Goal: Transaction & Acquisition: Purchase product/service

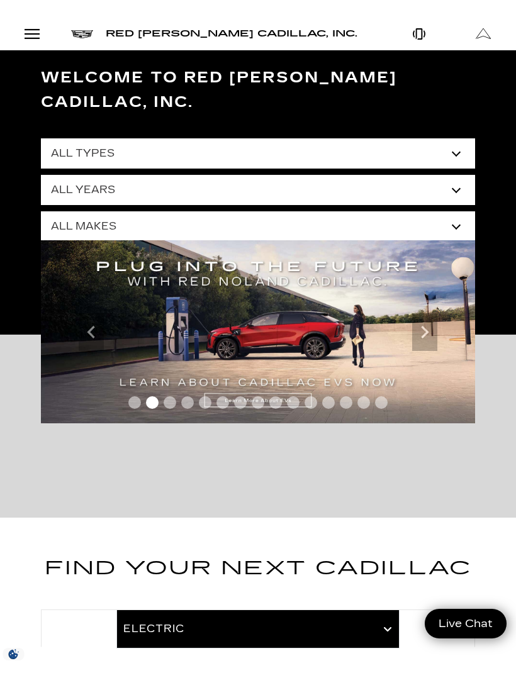
click at [451, 138] on select "All Types New Used Certified Used Demo" at bounding box center [258, 153] width 434 height 30
select select "New"
click at [414, 175] on select "All Years 2026 2025 2024" at bounding box center [258, 190] width 434 height 30
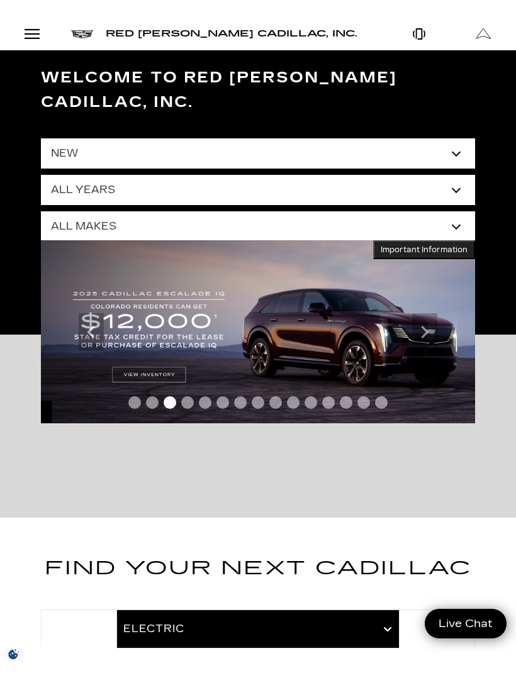
click at [114, 211] on select "All Makes Cadillac" at bounding box center [258, 226] width 434 height 30
click at [117, 211] on select "All Makes Cadillac" at bounding box center [258, 226] width 434 height 30
select select "Cadillac"
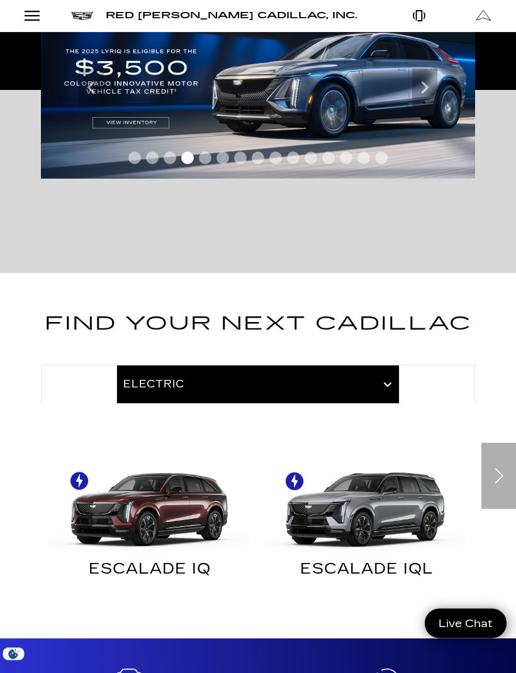
scroll to position [246, 0]
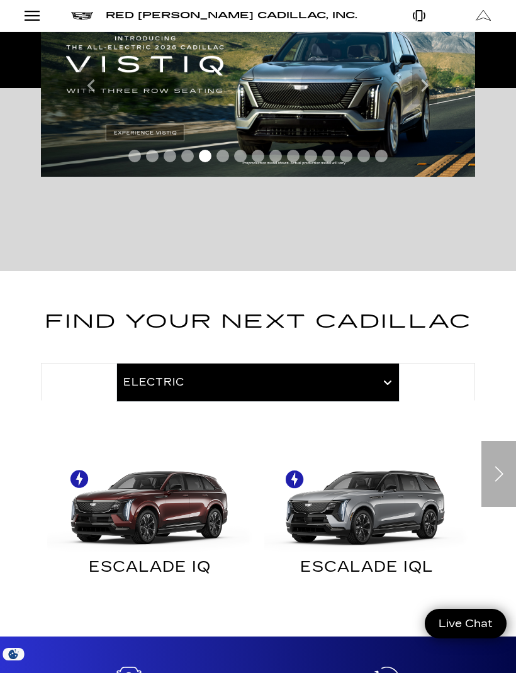
click at [500, 445] on div "Next" at bounding box center [498, 474] width 35 height 66
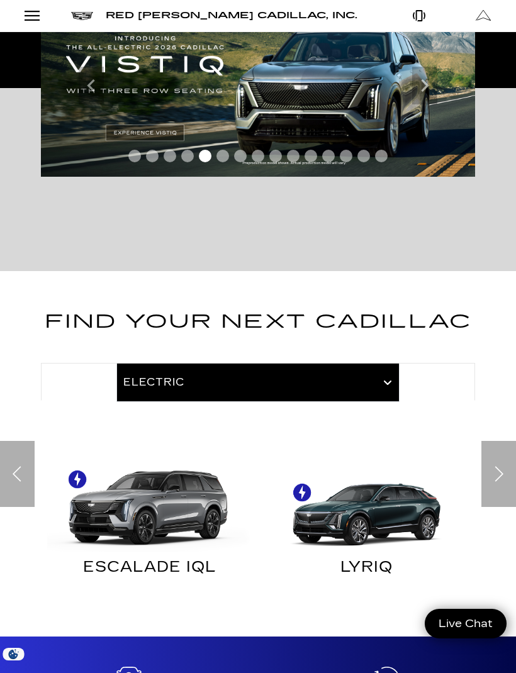
click at [500, 446] on div "Next" at bounding box center [498, 474] width 35 height 66
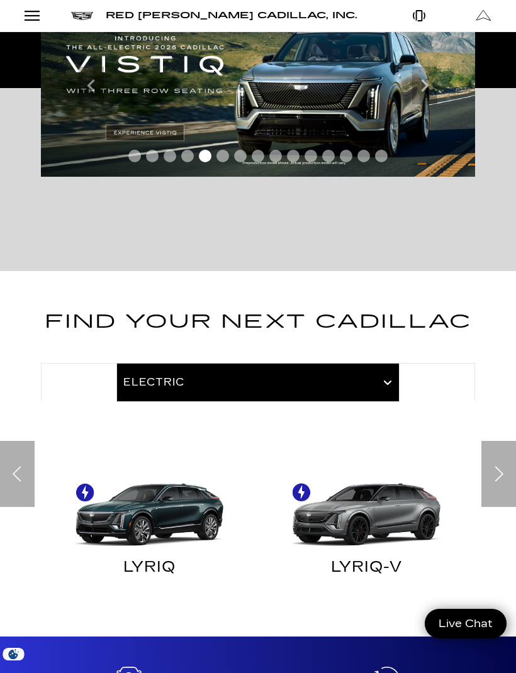
click at [501, 443] on div "Next" at bounding box center [498, 474] width 35 height 66
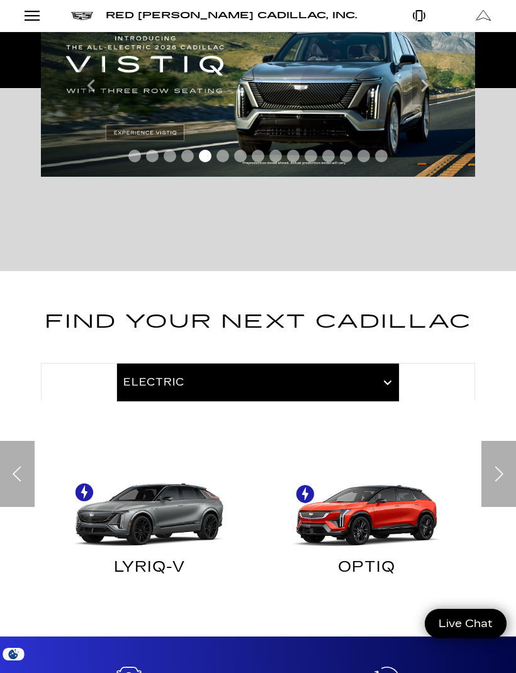
click at [501, 447] on div "Next" at bounding box center [498, 474] width 35 height 66
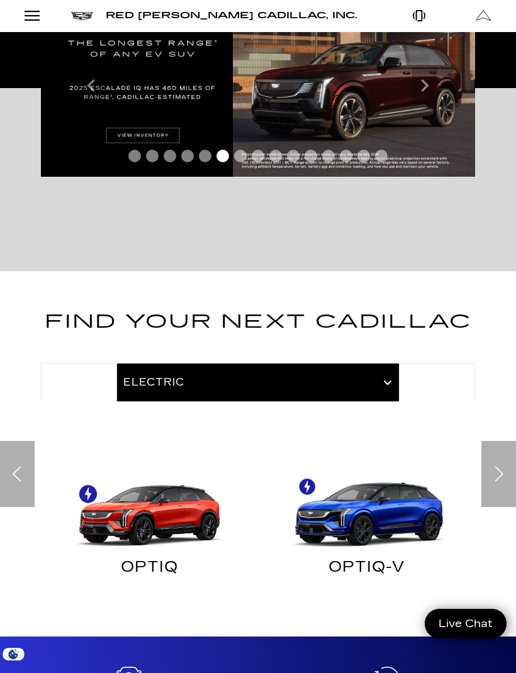
click at [34, 454] on div "Previous" at bounding box center [17, 474] width 35 height 66
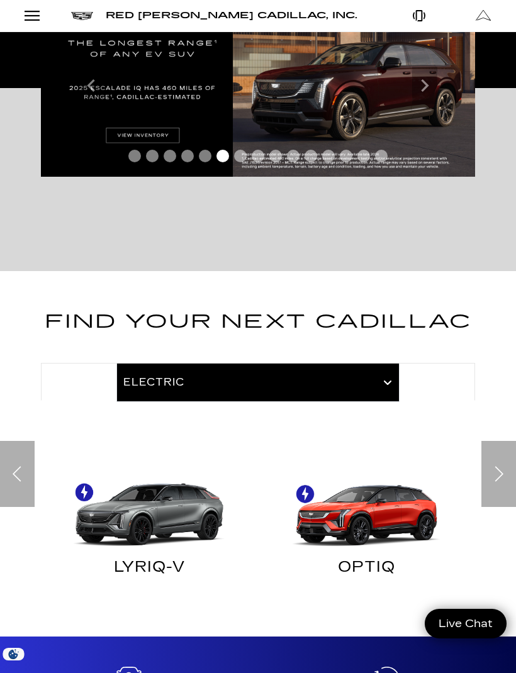
click at [368, 491] on img "Electric" at bounding box center [366, 501] width 204 height 102
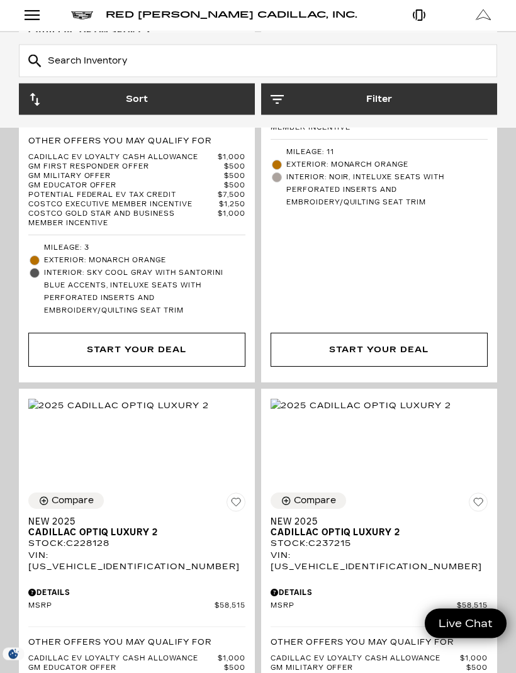
scroll to position [3818, 0]
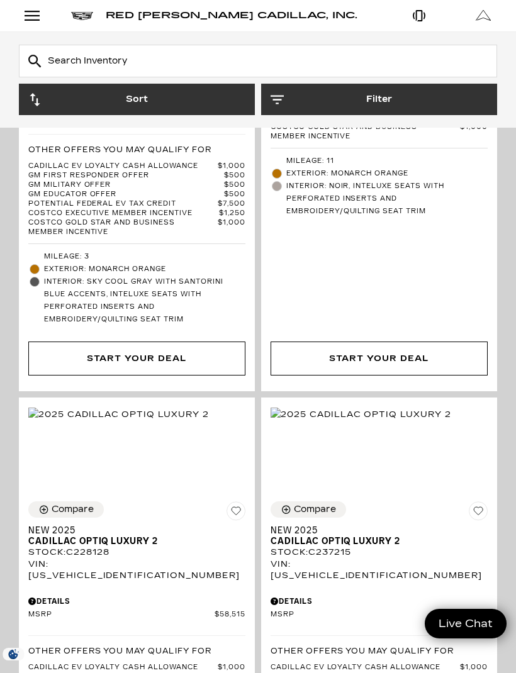
click at [379, 109] on button "Filter" at bounding box center [379, 99] width 236 height 31
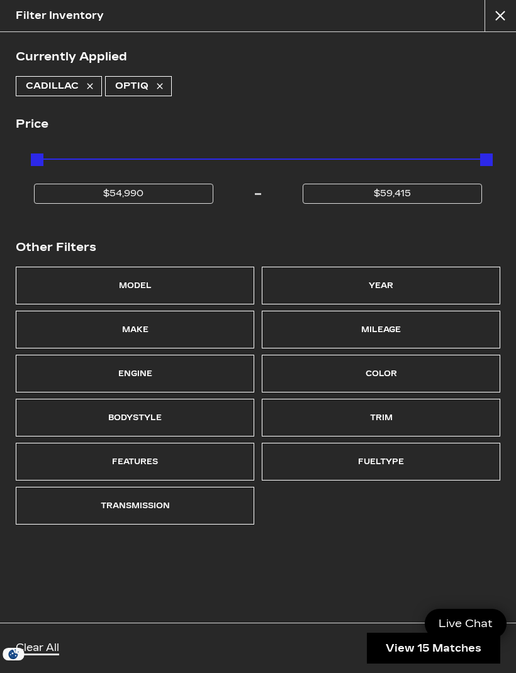
click at [378, 411] on div "Trim" at bounding box center [381, 418] width 23 height 18
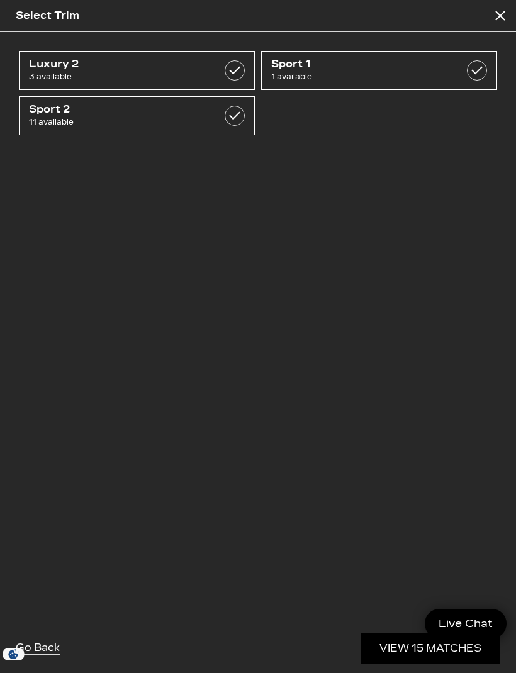
click at [137, 120] on span "11 available" at bounding box center [121, 122] width 184 height 13
checkbox input "true"
click at [57, 70] on span "3 available" at bounding box center [121, 76] width 184 height 13
checkbox input "true"
click at [431, 642] on link "View 14 Matches" at bounding box center [430, 648] width 140 height 31
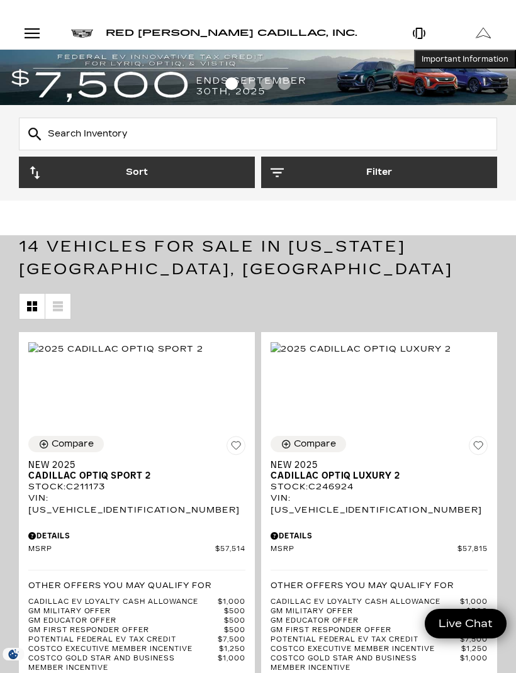
click at [391, 173] on button "Filter" at bounding box center [379, 172] width 236 height 31
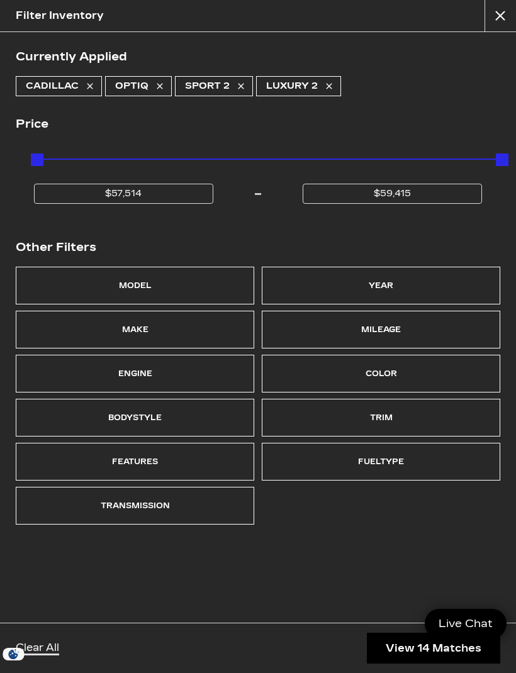
click at [394, 376] on div "Color" at bounding box center [380, 374] width 31 height 18
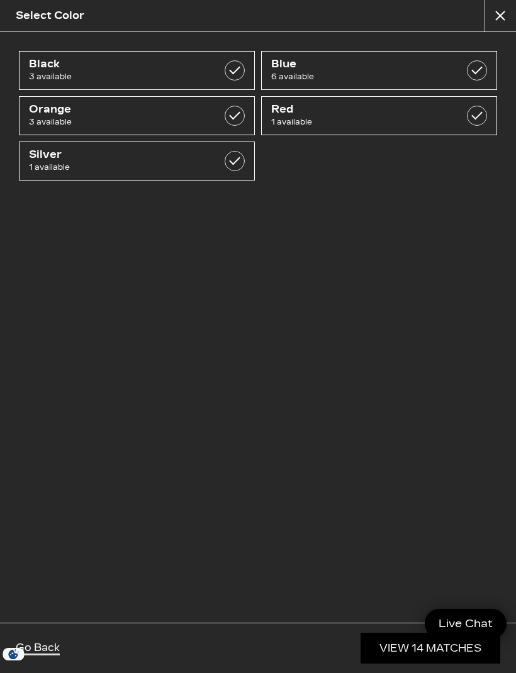
click at [507, 17] on button "close" at bounding box center [499, 15] width 31 height 31
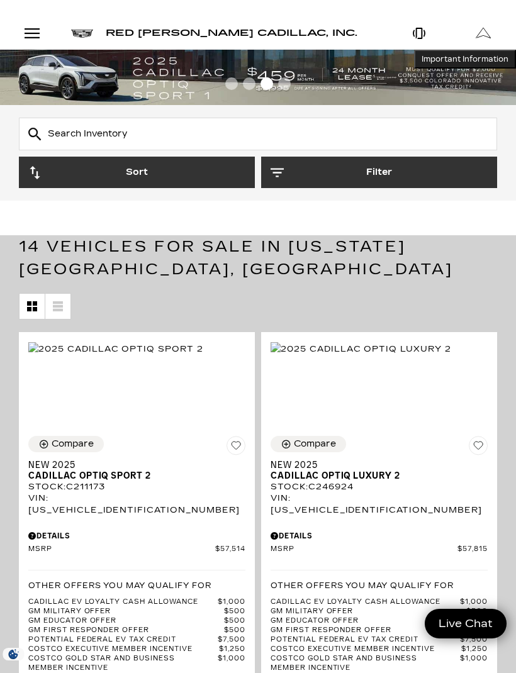
click at [404, 177] on button "Filter" at bounding box center [379, 172] width 236 height 31
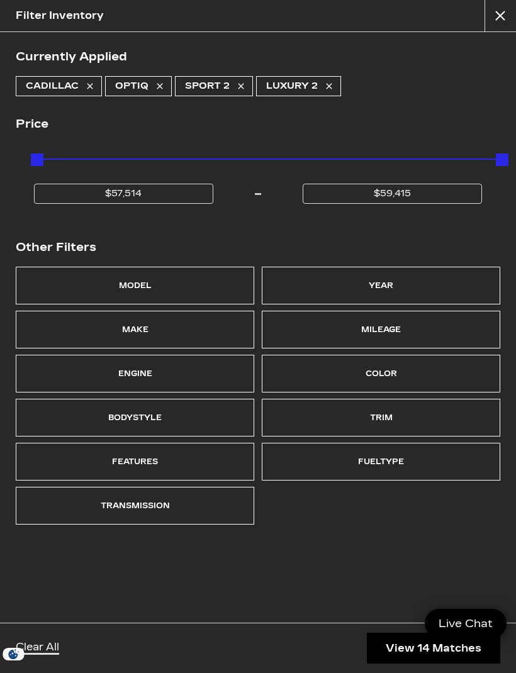
click at [501, 23] on button "close" at bounding box center [499, 15] width 31 height 31
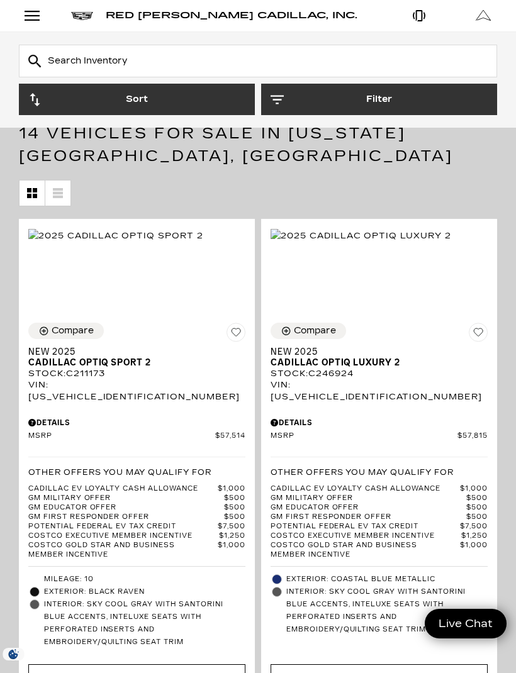
scroll to position [113, 0]
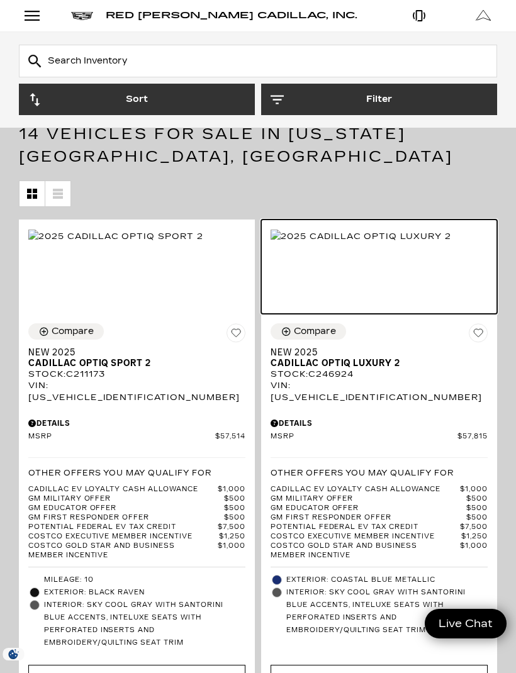
click at [394, 243] on img at bounding box center [360, 237] width 180 height 14
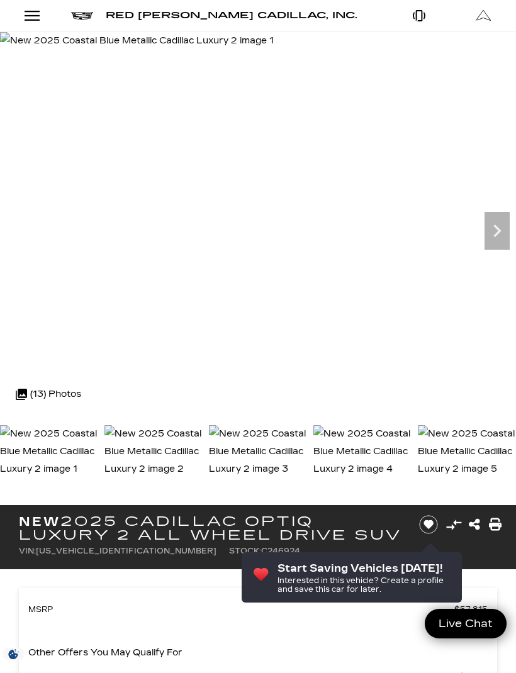
click at [494, 233] on icon "Next" at bounding box center [496, 230] width 25 height 25
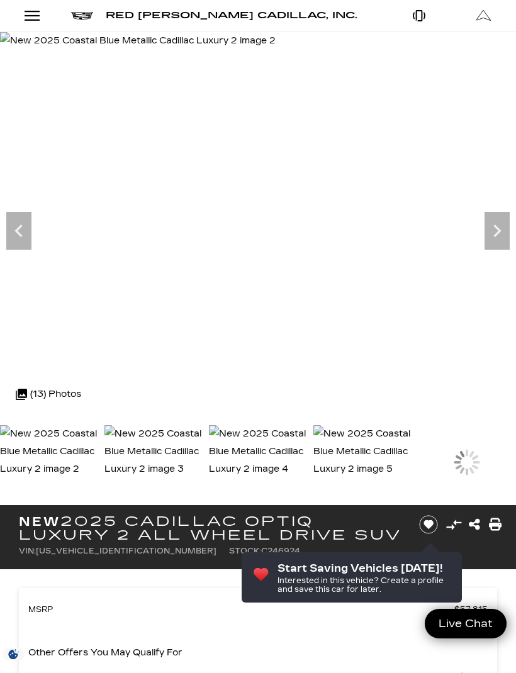
click at [499, 232] on icon "Next" at bounding box center [497, 230] width 8 height 13
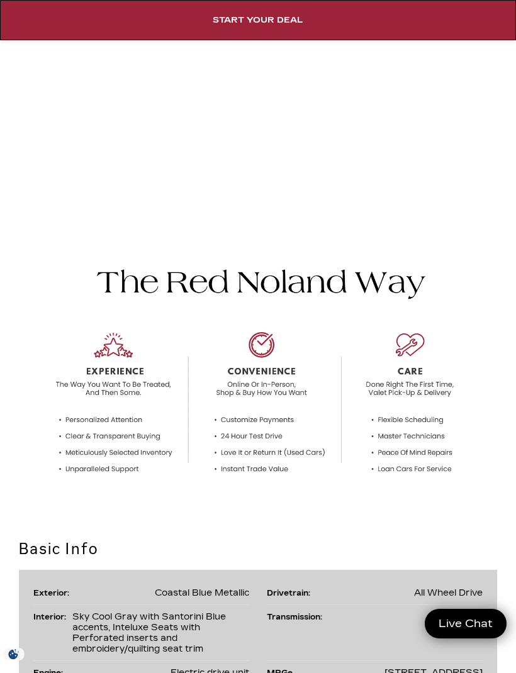
scroll to position [1226, 0]
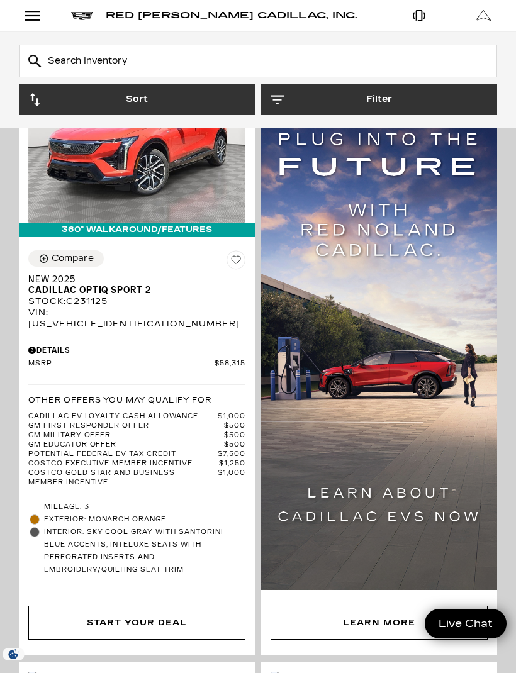
scroll to position [2949, 0]
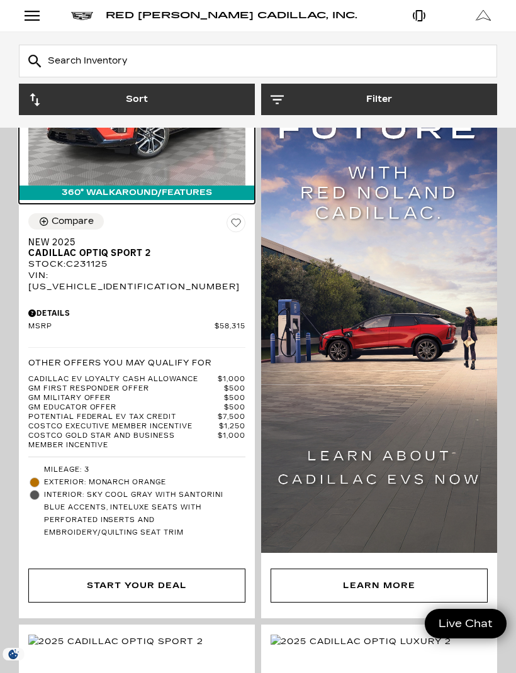
click at [119, 186] on img at bounding box center [136, 104] width 217 height 163
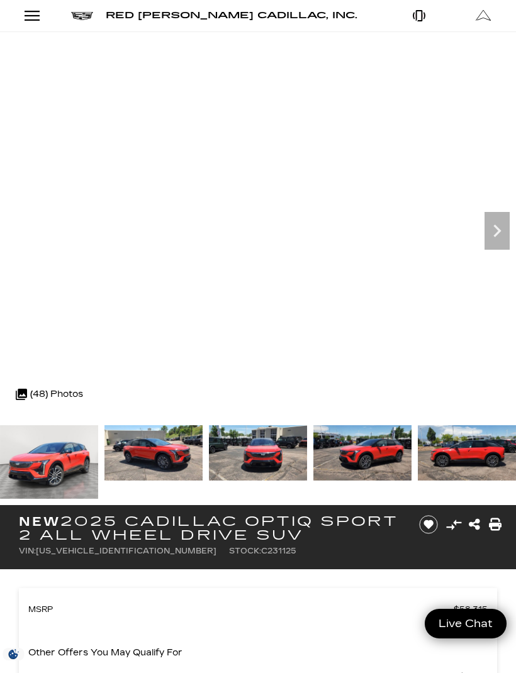
click at [499, 236] on icon "Next" at bounding box center [496, 230] width 25 height 25
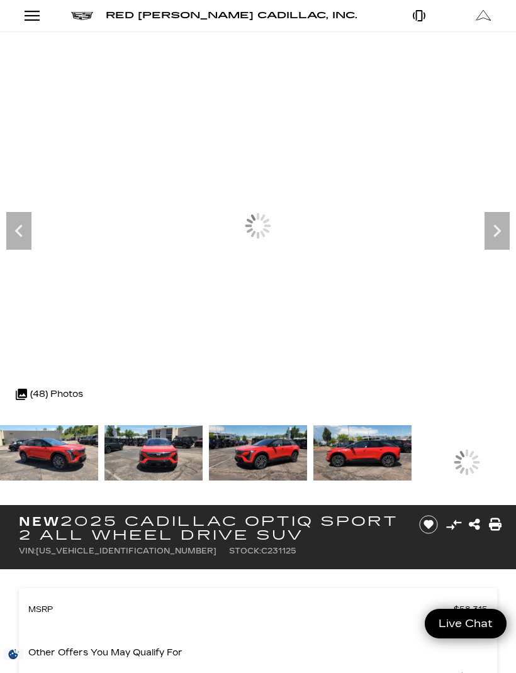
click at [494, 236] on icon "Next" at bounding box center [496, 230] width 25 height 25
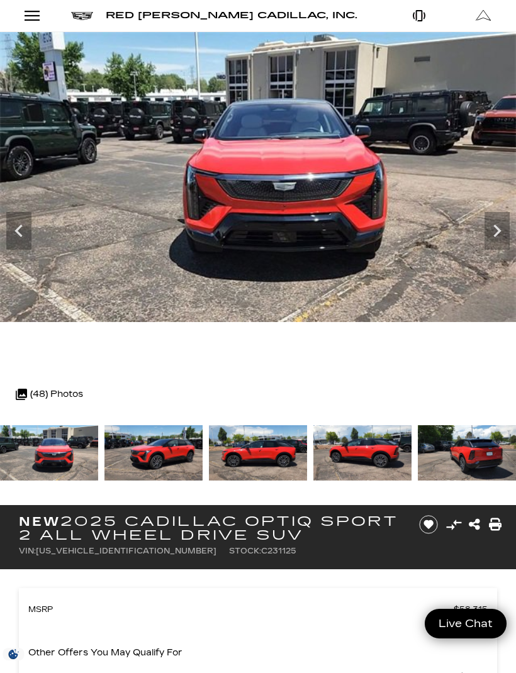
click at [502, 235] on icon "Next" at bounding box center [496, 230] width 25 height 25
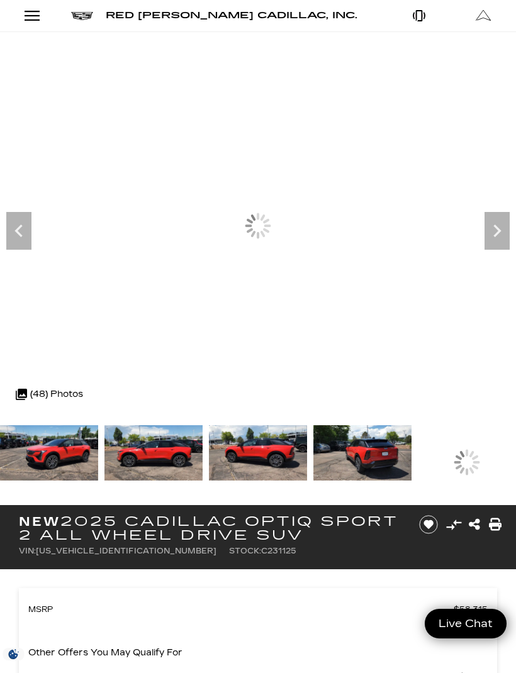
click at [500, 233] on icon "Next" at bounding box center [496, 230] width 25 height 25
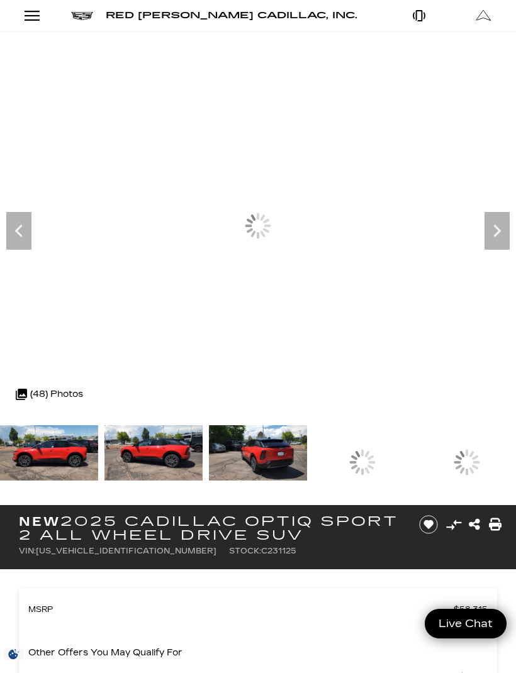
click at [499, 232] on icon "Next" at bounding box center [497, 230] width 8 height 13
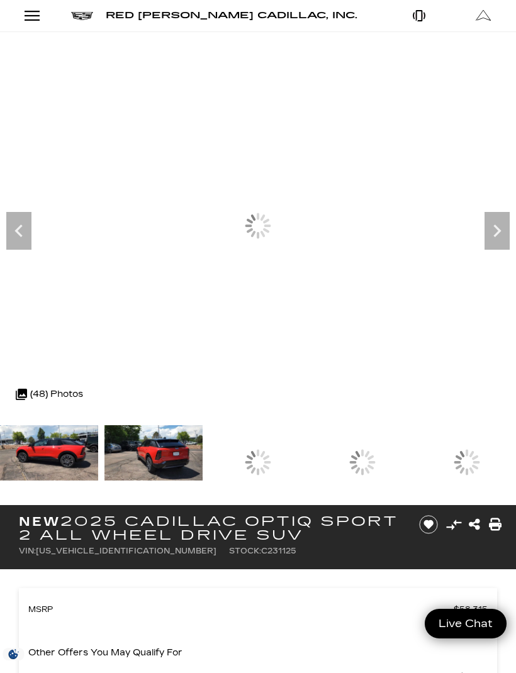
click at [501, 232] on icon "Next" at bounding box center [496, 230] width 25 height 25
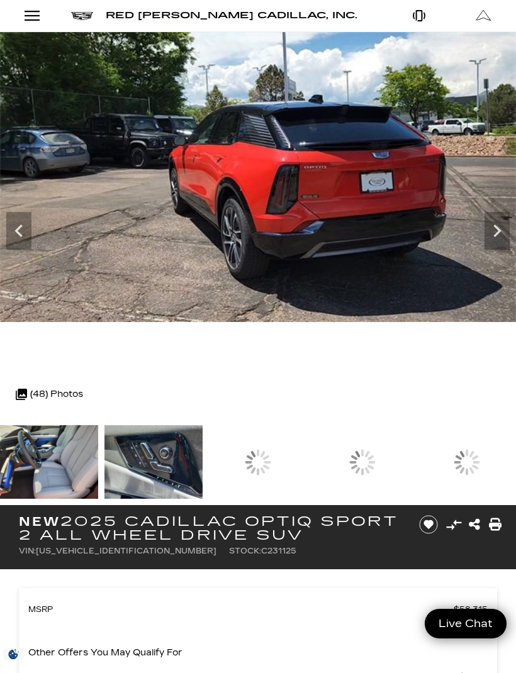
click at [307, 469] on div at bounding box center [258, 462] width 98 height 74
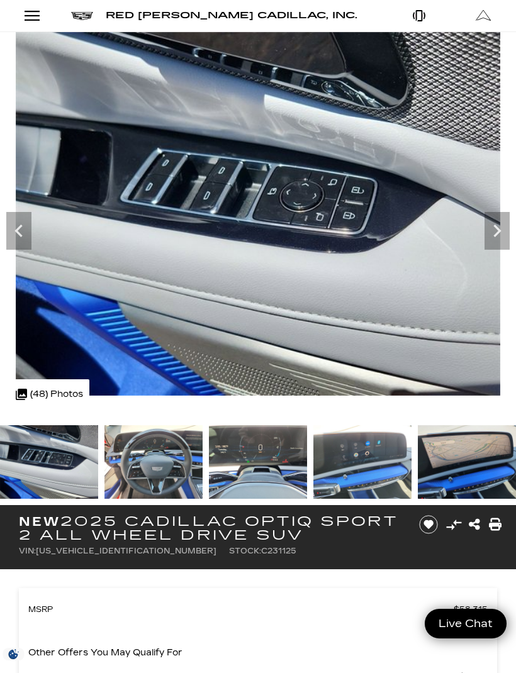
click at [19, 238] on icon "Previous" at bounding box center [18, 230] width 25 height 25
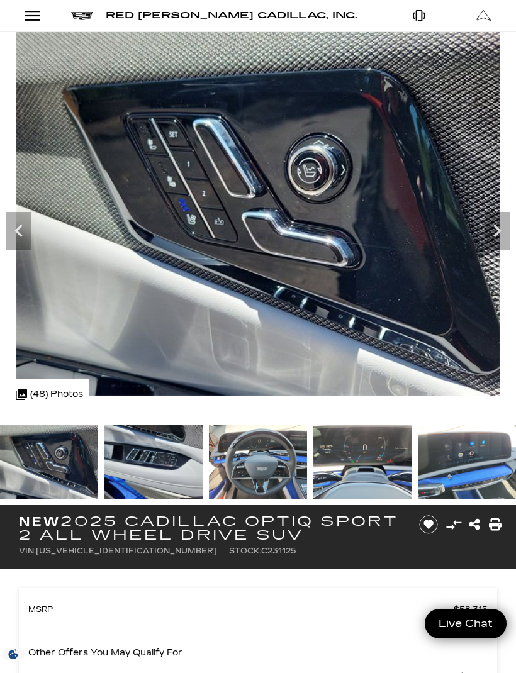
click at [19, 242] on icon "Previous" at bounding box center [18, 230] width 25 height 25
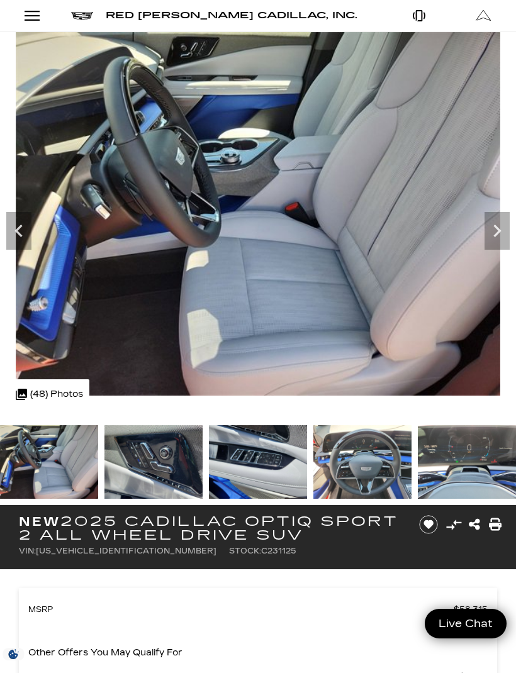
click at [495, 234] on icon "Next" at bounding box center [497, 230] width 8 height 13
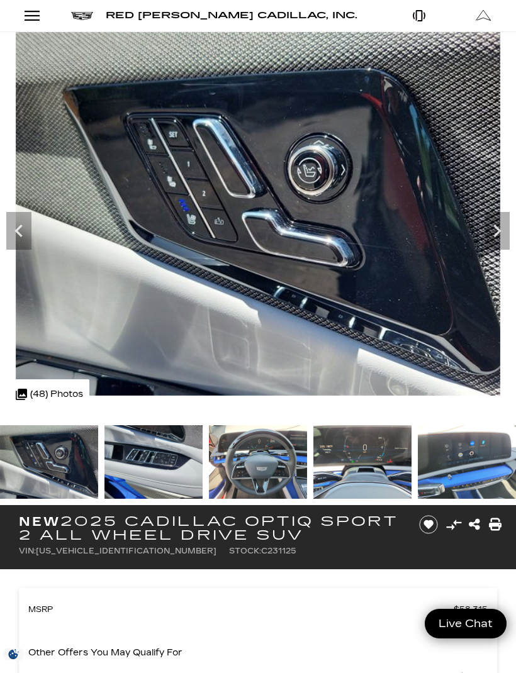
click at [494, 238] on icon "Next" at bounding box center [496, 230] width 25 height 25
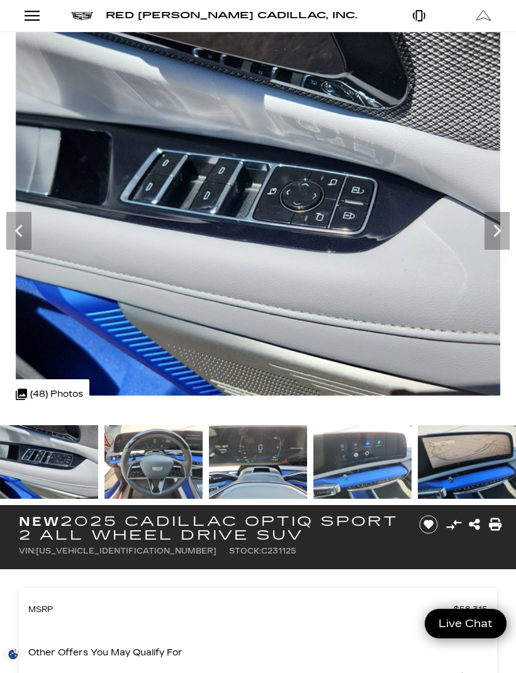
click at [492, 235] on icon "Next" at bounding box center [496, 230] width 25 height 25
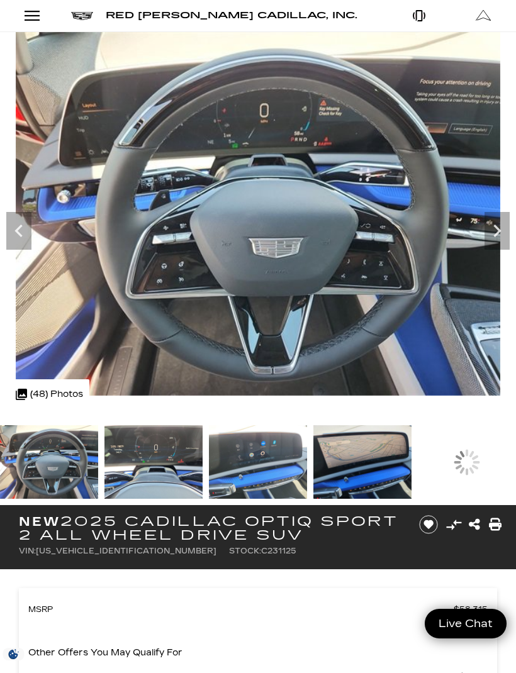
click at [499, 233] on icon "Next" at bounding box center [497, 230] width 8 height 13
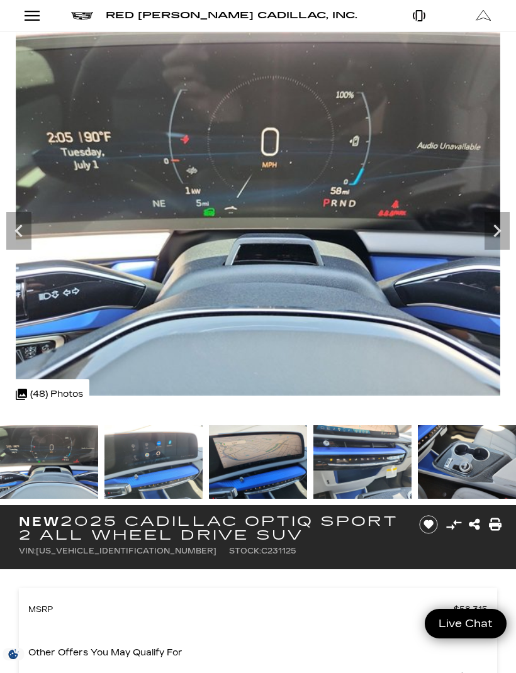
click at [498, 230] on icon "Next" at bounding box center [497, 230] width 8 height 13
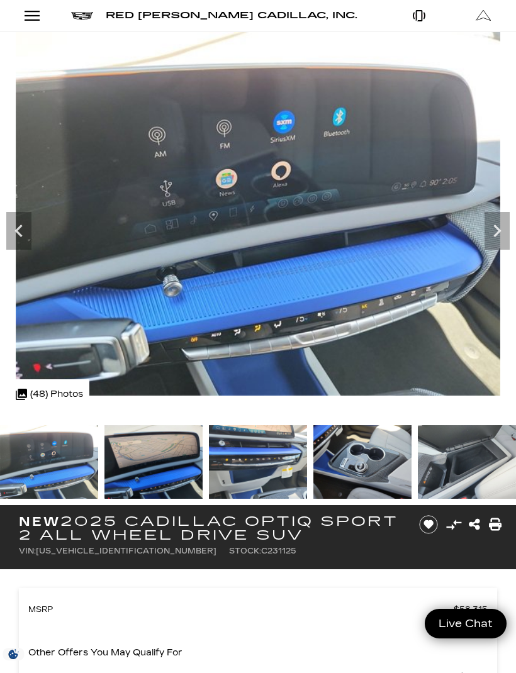
click at [499, 231] on icon "Next" at bounding box center [497, 230] width 8 height 13
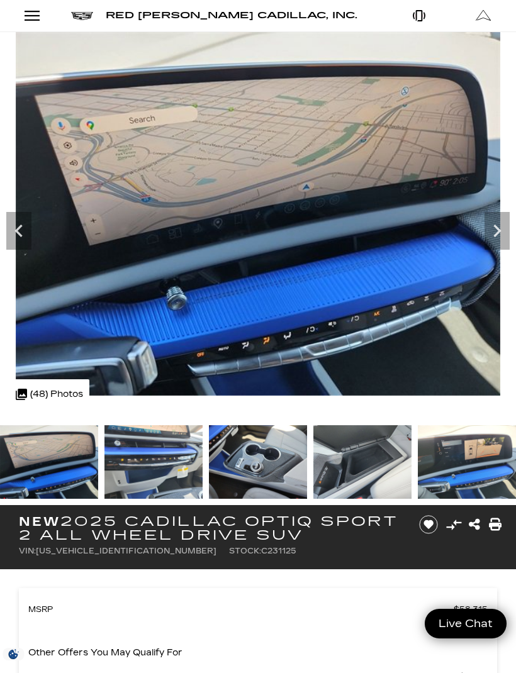
click at [500, 232] on icon "Next" at bounding box center [496, 230] width 25 height 25
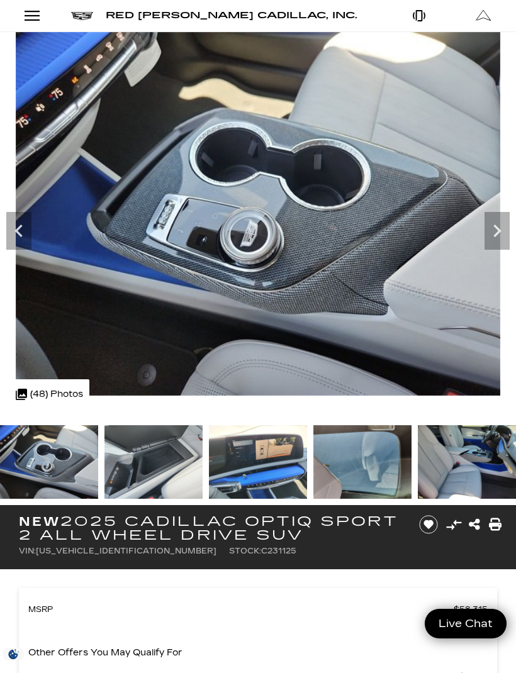
click at [492, 228] on icon "Next" at bounding box center [496, 230] width 25 height 25
